Goal: Information Seeking & Learning: Learn about a topic

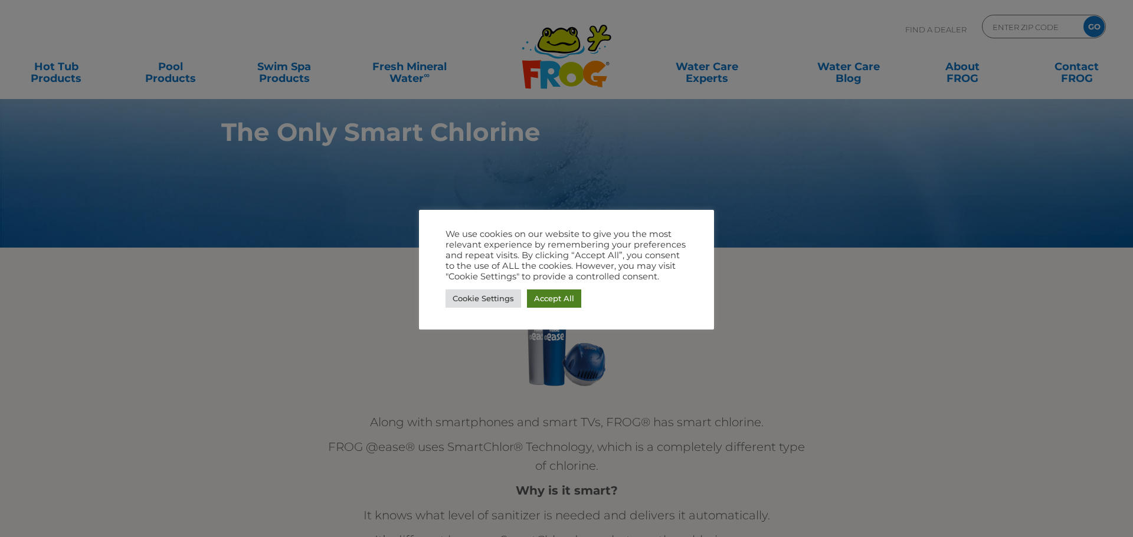
click at [567, 294] on link "Accept All" at bounding box center [554, 299] width 54 height 18
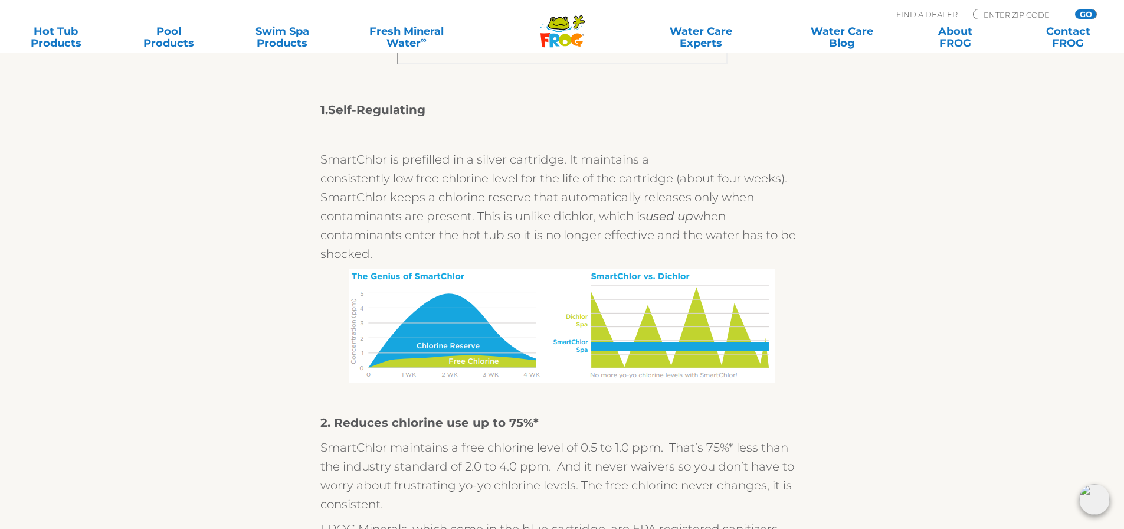
scroll to position [472, 0]
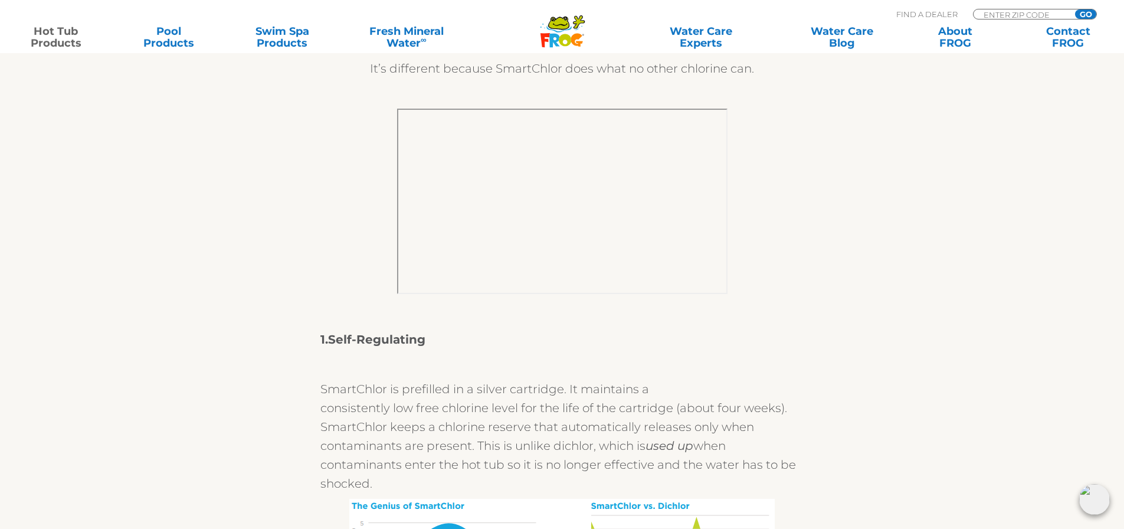
click at [58, 38] on link "Hot Tub Products" at bounding box center [56, 37] width 88 height 24
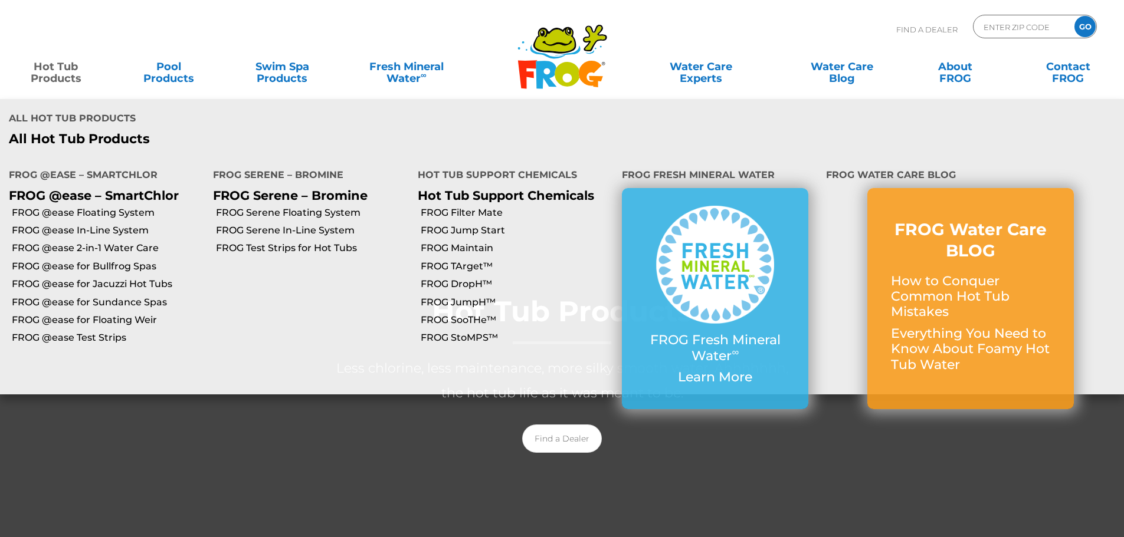
click at [52, 67] on link "Hot Tub Products" at bounding box center [56, 67] width 88 height 24
click at [74, 206] on link "FROG @ease Floating System" at bounding box center [108, 212] width 192 height 13
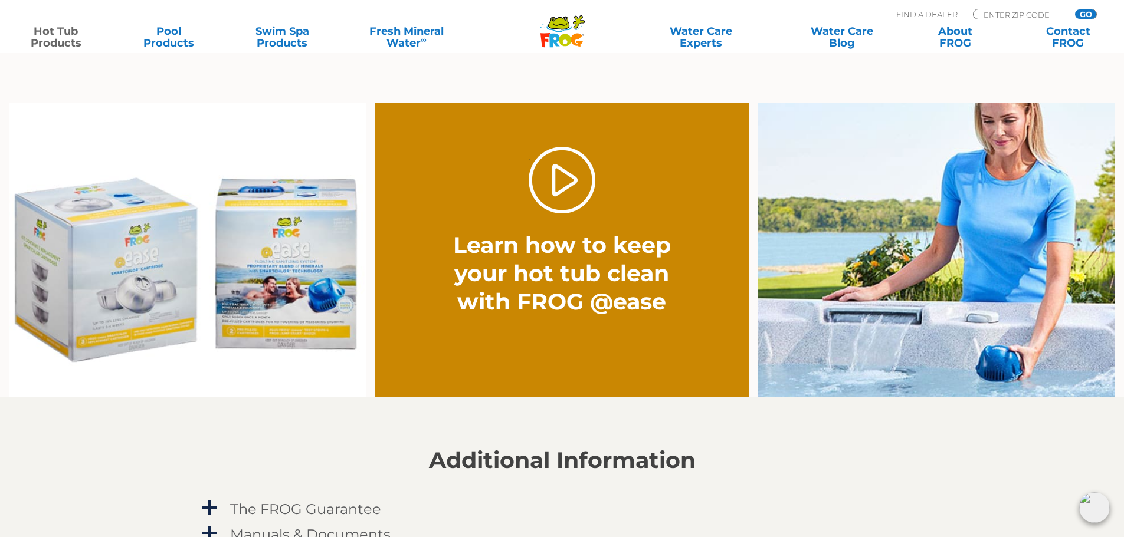
scroll to position [885, 0]
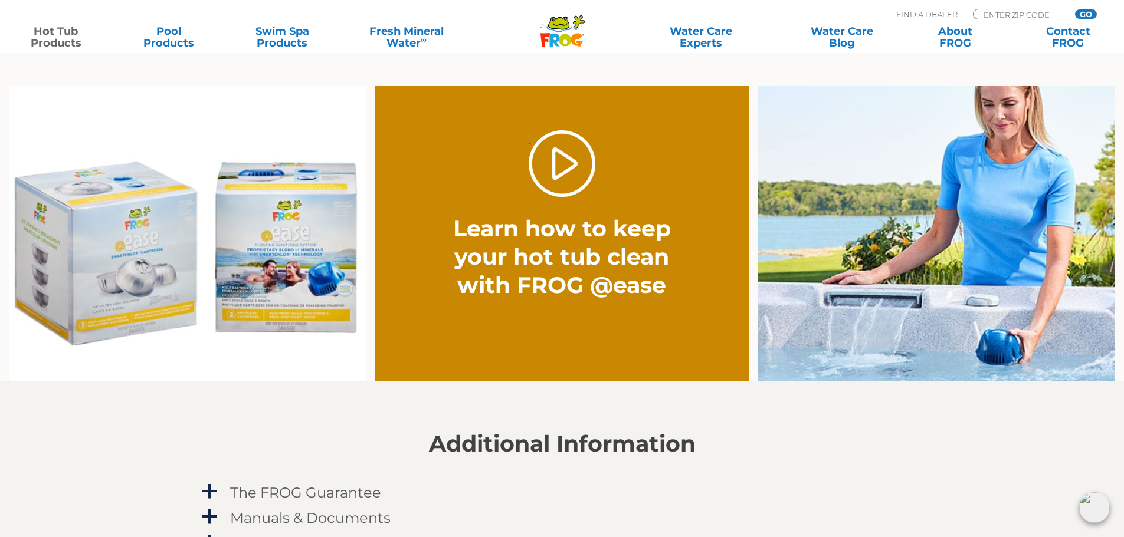
click at [280, 258] on img at bounding box center [187, 234] width 357 height 296
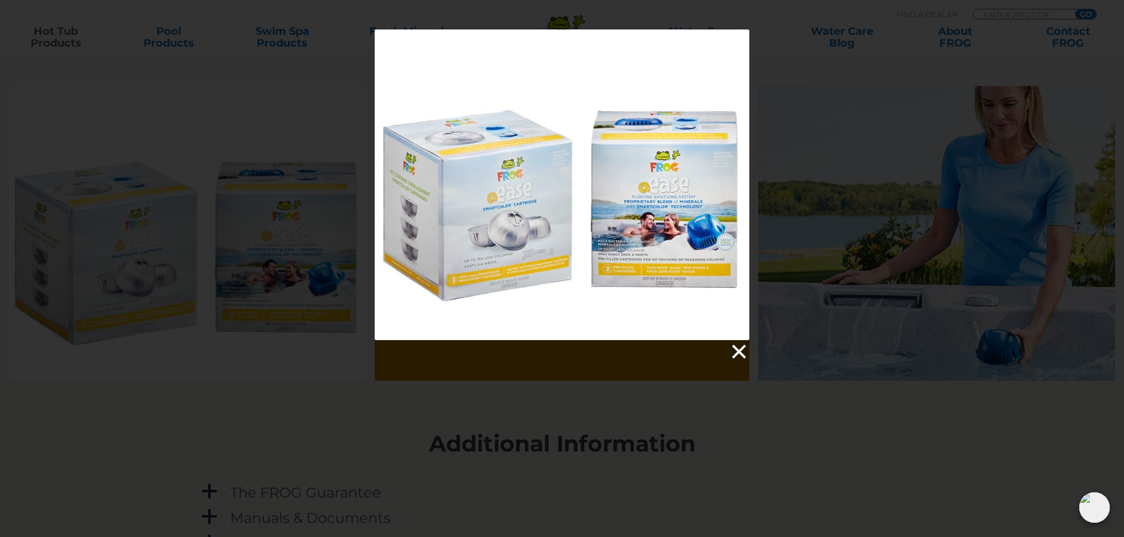
click at [741, 351] on link at bounding box center [738, 352] width 18 height 18
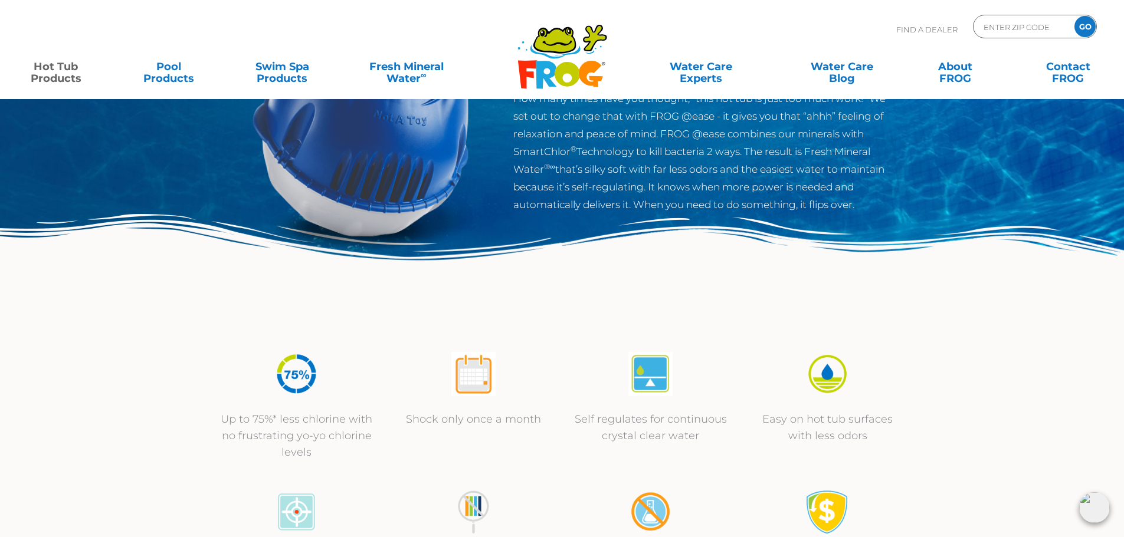
scroll to position [59, 0]
